Goal: Navigation & Orientation: Understand site structure

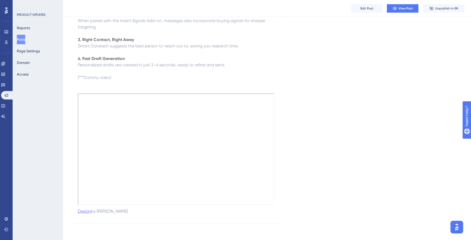
click at [20, 40] on button "Posts" at bounding box center [21, 39] width 8 height 9
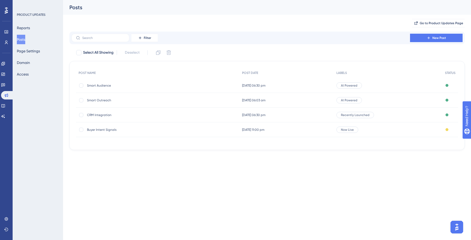
click at [271, 88] on div "04 Sept 2025 06:30 pm 04 Sept 2025 06:30 pm" at bounding box center [287, 85] width 94 height 15
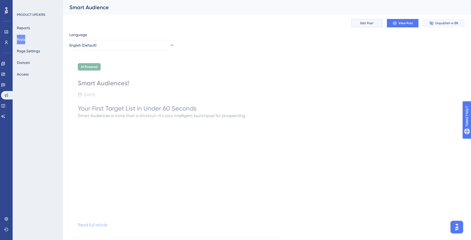
click at [373, 25] on button "Edit Post" at bounding box center [367, 23] width 32 height 8
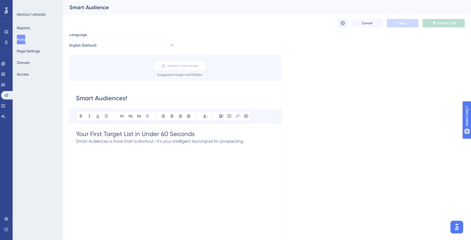
click at [346, 25] on button at bounding box center [343, 23] width 8 height 8
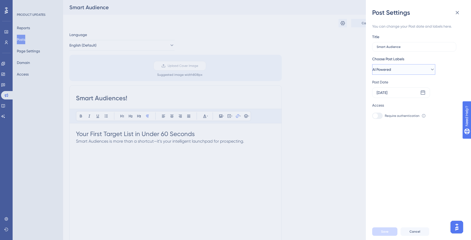
click at [420, 68] on button "AI Powered" at bounding box center [403, 69] width 63 height 11
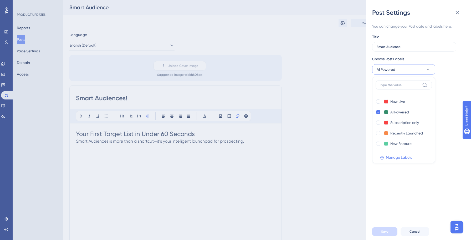
click at [403, 159] on span "Manage Labels" at bounding box center [399, 157] width 26 height 6
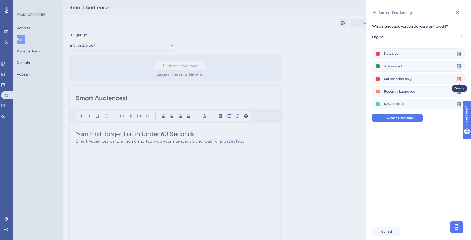
click at [460, 78] on icon at bounding box center [459, 78] width 5 height 5
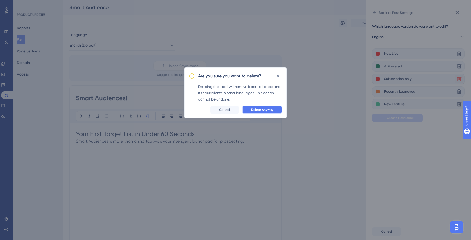
click at [265, 109] on span "Delete Anyway" at bounding box center [262, 110] width 22 height 4
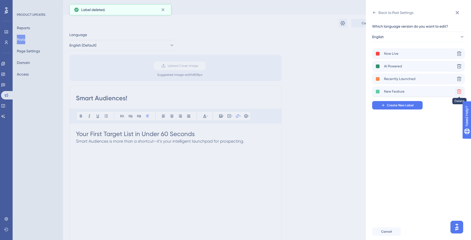
click at [459, 94] on icon at bounding box center [459, 91] width 4 height 4
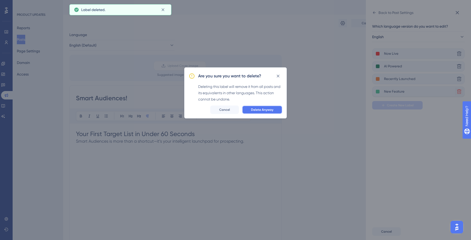
click at [264, 108] on span "Delete Anyway" at bounding box center [262, 110] width 22 height 4
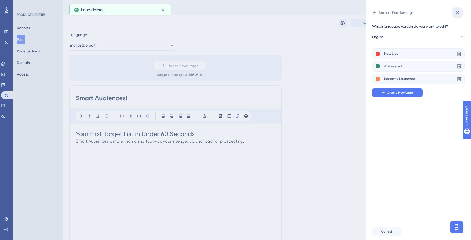
click at [459, 12] on icon at bounding box center [457, 12] width 6 height 6
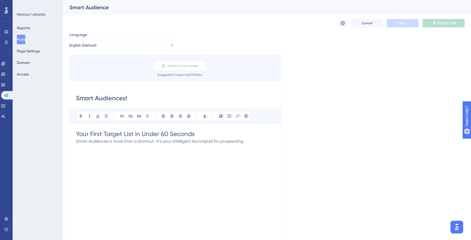
click at [24, 43] on button "Posts" at bounding box center [21, 39] width 8 height 9
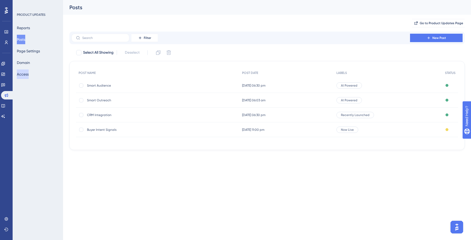
click at [27, 75] on button "Access" at bounding box center [23, 73] width 12 height 9
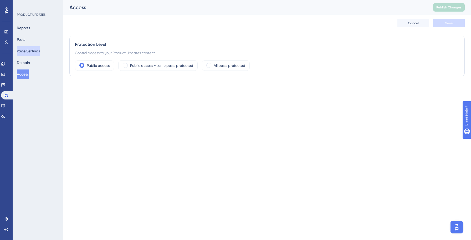
click at [33, 51] on button "Page Settings" at bounding box center [28, 50] width 23 height 9
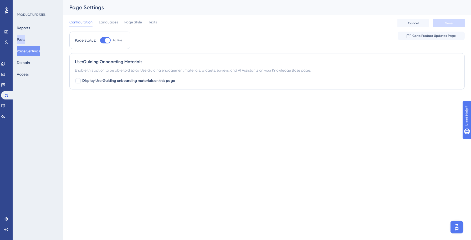
click at [25, 39] on button "Posts" at bounding box center [21, 39] width 8 height 9
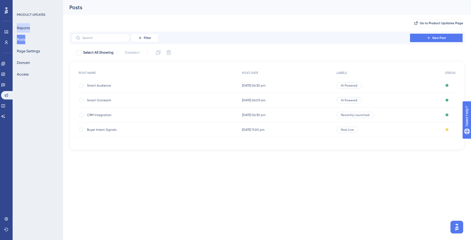
click at [26, 26] on button "Reports" at bounding box center [23, 27] width 13 height 9
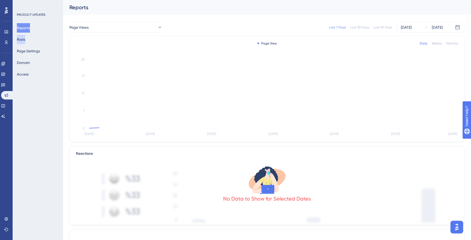
click at [25, 39] on button "Posts" at bounding box center [21, 39] width 8 height 9
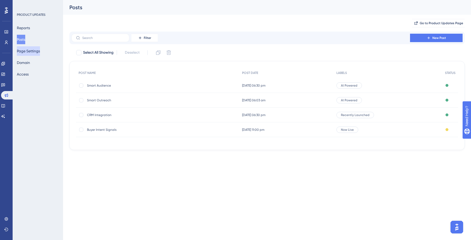
click at [35, 49] on button "Page Settings" at bounding box center [28, 50] width 23 height 9
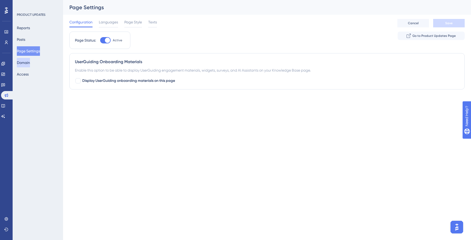
click at [25, 63] on button "Domain" at bounding box center [23, 62] width 13 height 9
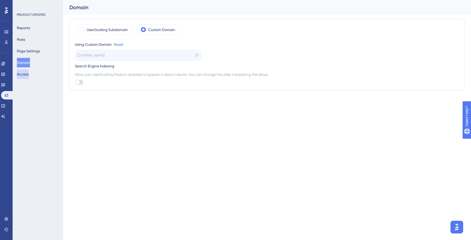
click at [27, 73] on button "Access" at bounding box center [23, 73] width 12 height 9
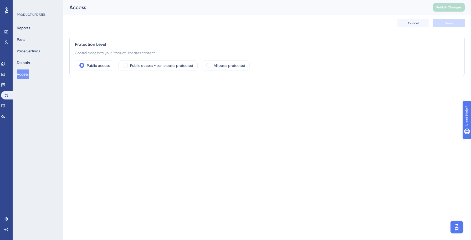
click at [34, 93] on div "PRODUCT UPDATES Reports Posts Page Settings Domain Access" at bounding box center [38, 120] width 50 height 240
click at [4, 105] on icon at bounding box center [3, 106] width 4 height 4
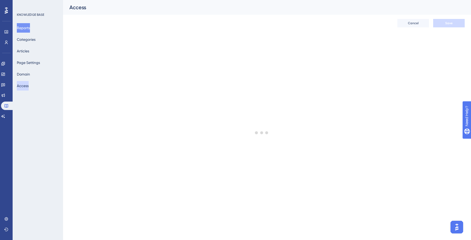
click at [29, 85] on button "Access" at bounding box center [23, 85] width 12 height 9
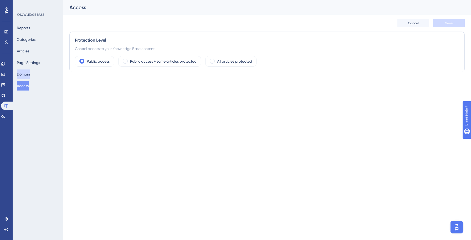
click at [28, 76] on button "Domain" at bounding box center [23, 73] width 13 height 9
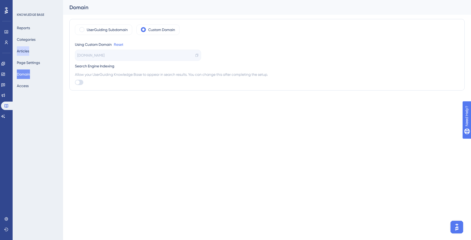
click at [29, 52] on button "Articles" at bounding box center [23, 50] width 12 height 9
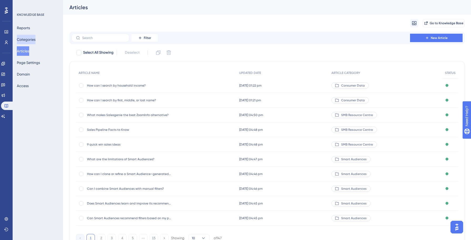
click at [31, 39] on button "Categories" at bounding box center [26, 39] width 19 height 9
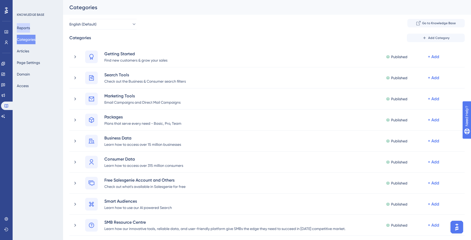
click at [30, 28] on button "Reports" at bounding box center [23, 27] width 13 height 9
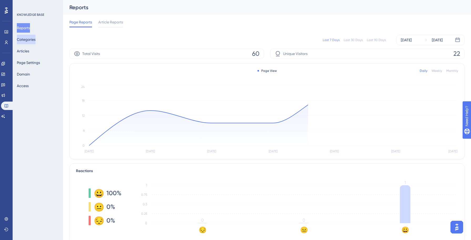
click at [29, 38] on button "Categories" at bounding box center [26, 39] width 19 height 9
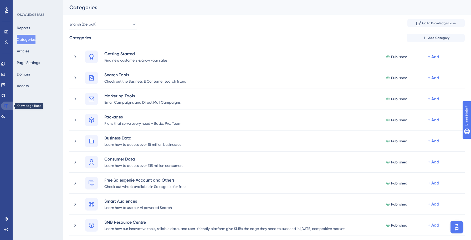
click at [5, 105] on icon at bounding box center [6, 106] width 4 height 4
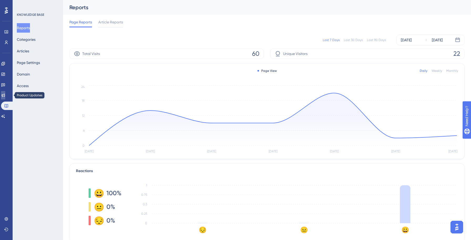
click at [5, 95] on icon at bounding box center [3, 95] width 4 height 4
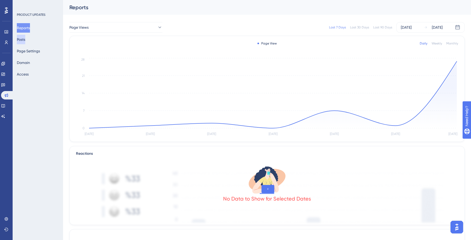
click at [25, 38] on button "Posts" at bounding box center [21, 39] width 8 height 9
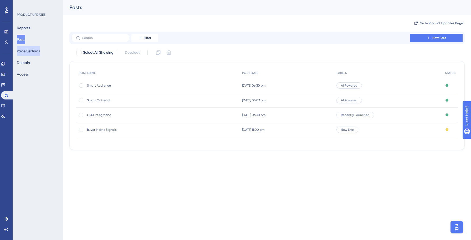
click at [31, 50] on button "Page Settings" at bounding box center [28, 50] width 23 height 9
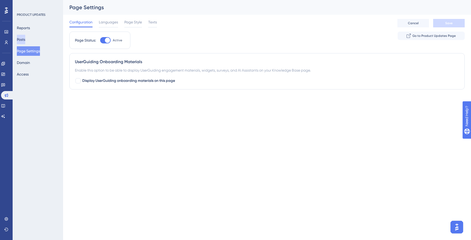
click at [25, 43] on button "Posts" at bounding box center [21, 39] width 8 height 9
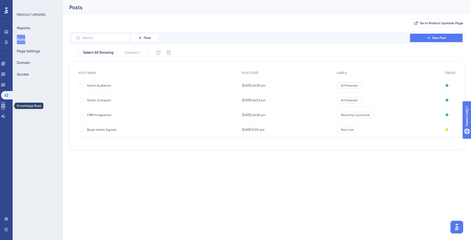
click at [5, 104] on icon at bounding box center [3, 106] width 4 height 4
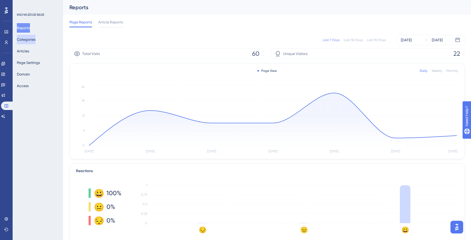
click at [33, 41] on button "Categories" at bounding box center [26, 39] width 19 height 9
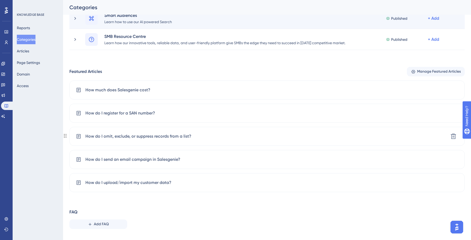
scroll to position [196, 0]
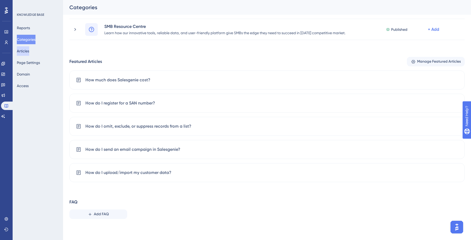
click at [29, 53] on button "Articles" at bounding box center [23, 50] width 12 height 9
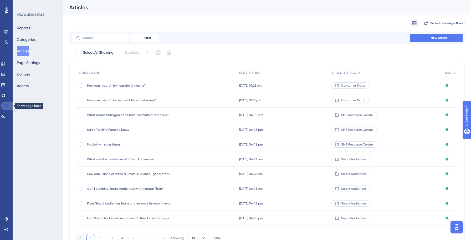
click at [5, 105] on icon at bounding box center [6, 106] width 4 height 4
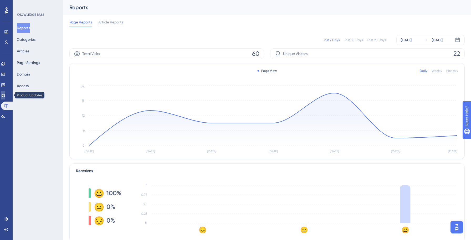
click at [5, 95] on icon at bounding box center [3, 95] width 3 height 3
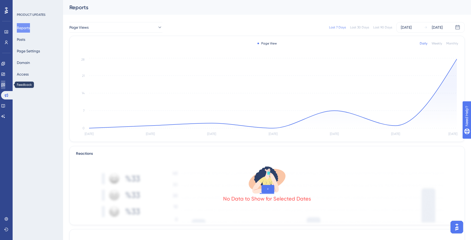
click at [5, 83] on icon at bounding box center [3, 84] width 4 height 3
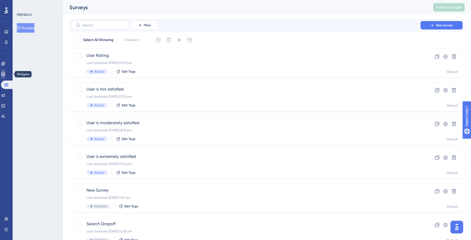
click at [5, 73] on icon at bounding box center [3, 74] width 4 height 4
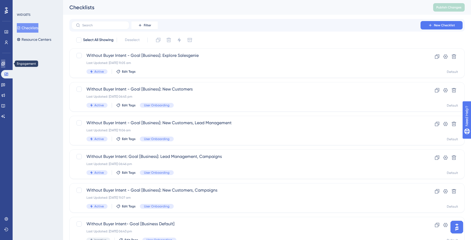
click at [5, 67] on link at bounding box center [3, 63] width 4 height 8
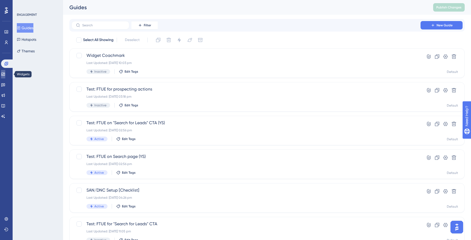
click at [5, 75] on icon at bounding box center [3, 74] width 4 height 4
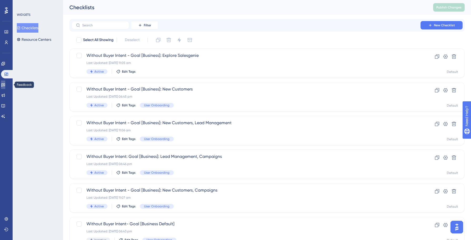
click at [5, 81] on link at bounding box center [3, 84] width 4 height 8
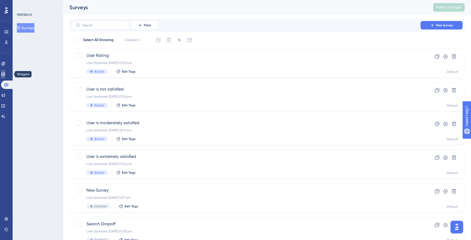
click at [5, 76] on link at bounding box center [3, 74] width 4 height 8
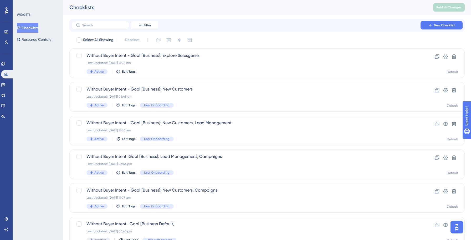
click at [5, 69] on div "Engagement Widgets Feedback Product Updates Knowledge Base AI Assistant" at bounding box center [6, 89] width 11 height 61
click at [5, 62] on icon at bounding box center [3, 64] width 4 height 4
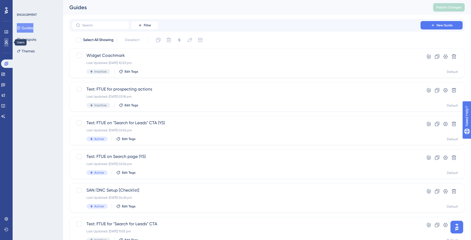
click at [5, 42] on icon at bounding box center [6, 42] width 4 height 4
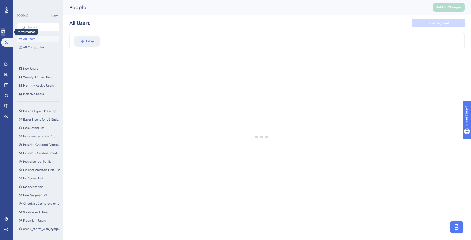
click at [5, 35] on link at bounding box center [3, 32] width 4 height 8
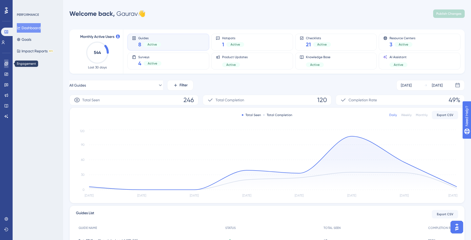
click at [7, 61] on link at bounding box center [6, 63] width 4 height 8
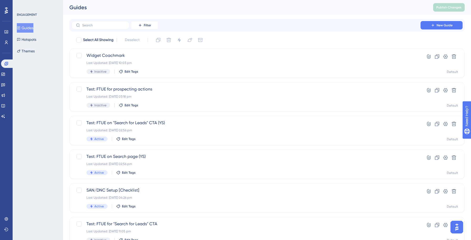
click at [7, 11] on icon at bounding box center [6, 10] width 3 height 7
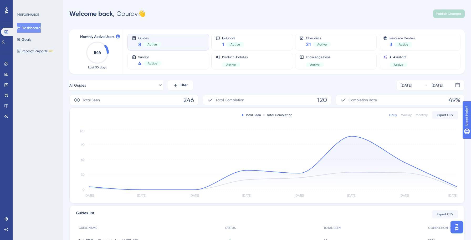
click at [8, 12] on icon at bounding box center [6, 10] width 3 height 6
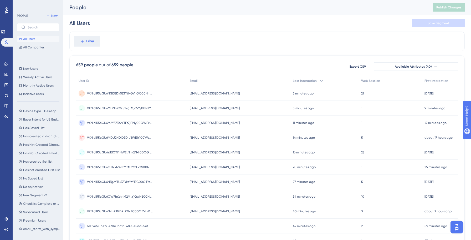
click at [217, 40] on div "Filter" at bounding box center [266, 41] width 395 height 19
